Goal: Information Seeking & Learning: Find contact information

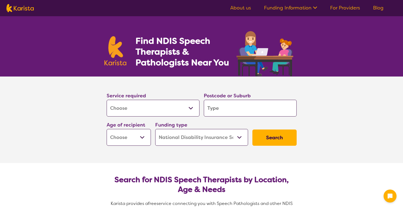
select select "[MEDICAL_DATA]"
select select "NDIS"
select select "[MEDICAL_DATA]"
select select "NDIS"
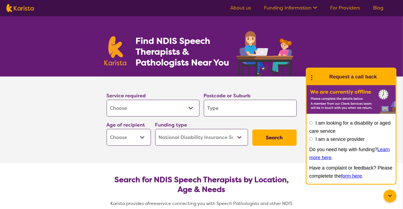
click at [107, 129] on select "Early Childhood - 0 to 9 Child - 10 to 11 Adolescent - 12 to 17 Adult - 18 to 6…" at bounding box center [129, 137] width 44 height 17
select select "AS"
click option "Adolescent - 12 to 17" at bounding box center [0, 0] width 0 height 0
select select "AS"
click at [232, 107] on input "search" at bounding box center [250, 108] width 93 height 17
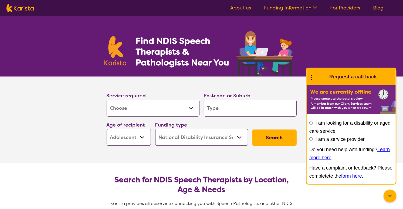
type input "3"
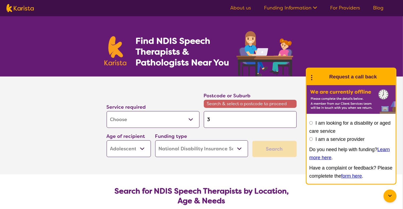
type input "30"
type input "307"
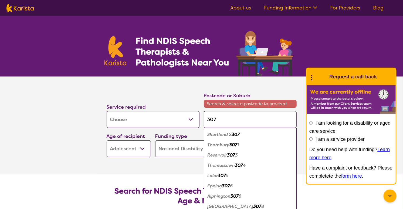
type input "3070"
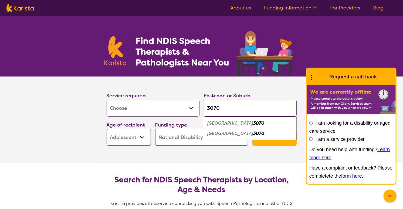
click button "Search" at bounding box center [275, 137] width 44 height 16
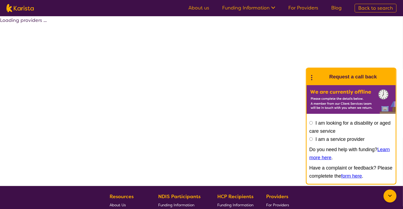
select select "by_score"
